Goal: Information Seeking & Learning: Learn about a topic

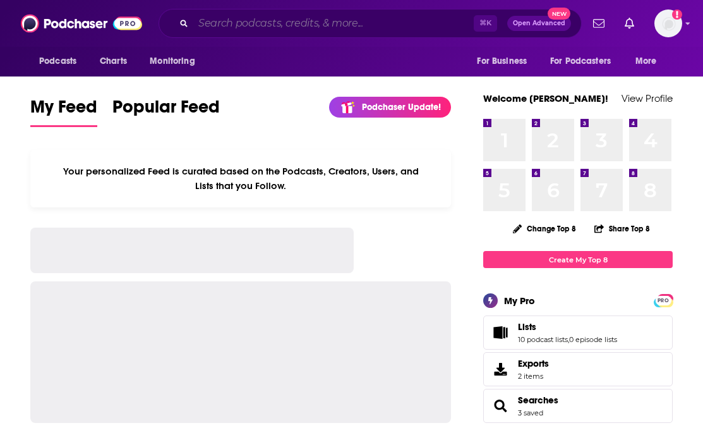
click at [280, 25] on input "Search podcasts, credits, & more..." at bounding box center [333, 23] width 281 height 20
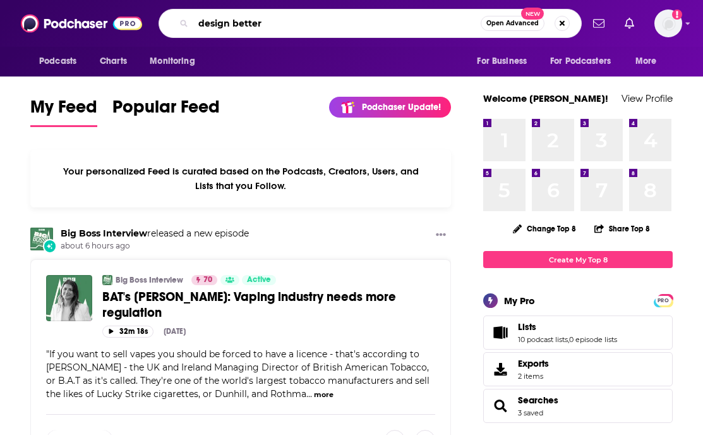
type input "design better"
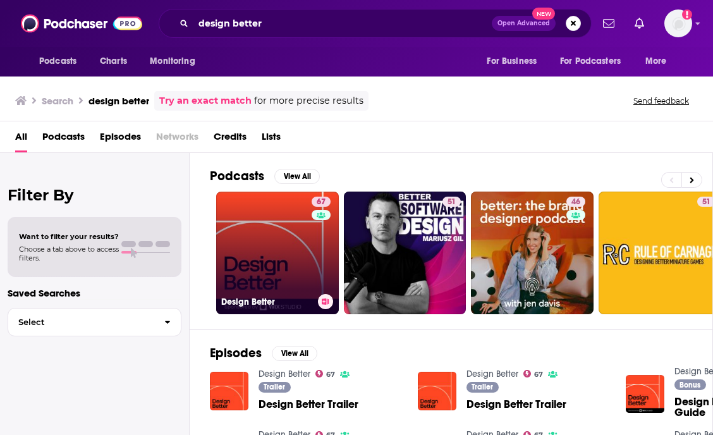
click at [294, 244] on link "67 Design Better" at bounding box center [277, 252] width 123 height 123
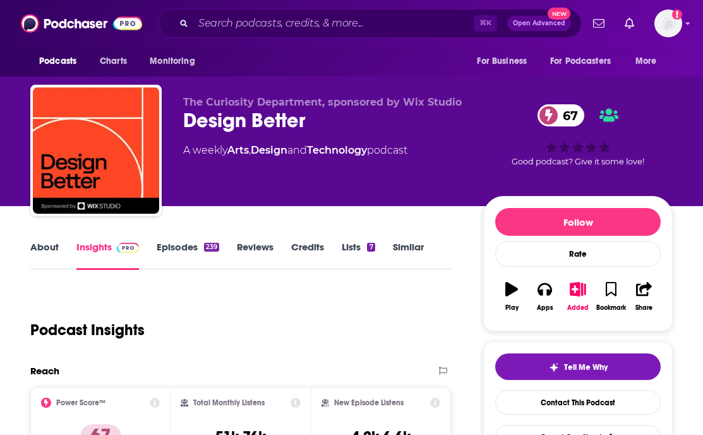
scroll to position [185, 0]
